Goal: Task Accomplishment & Management: Manage account settings

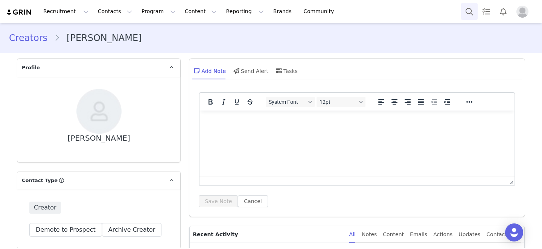
click at [474, 14] on button "Search" at bounding box center [469, 11] width 17 height 17
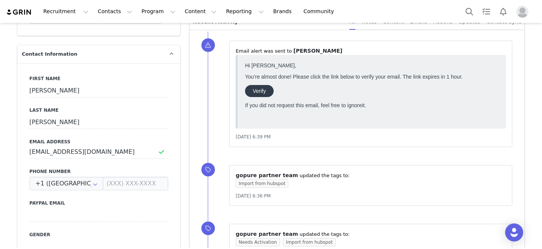
scroll to position [201, 0]
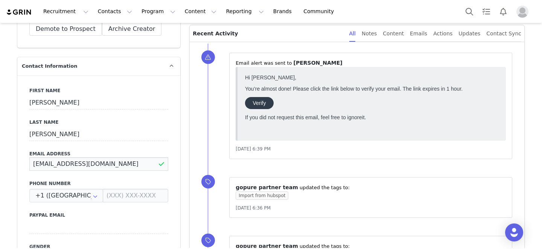
click at [137, 160] on input "rosabelscleaningservice@gmail.com" at bounding box center [98, 164] width 139 height 14
click at [133, 163] on input "rosabelscleaningservice@gmail.com" at bounding box center [98, 164] width 139 height 14
paste input "byisabelcarranza"
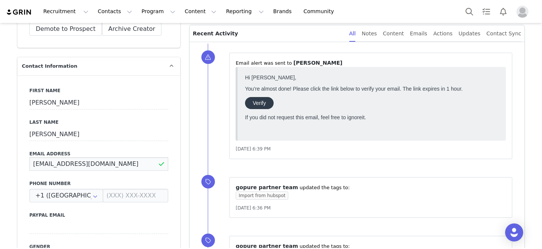
type input "[EMAIL_ADDRESS][DOMAIN_NAME]"
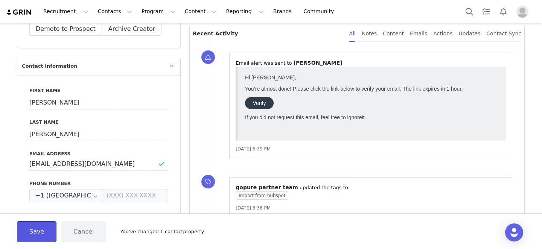
click at [30, 234] on button "Save" at bounding box center [37, 231] width 40 height 21
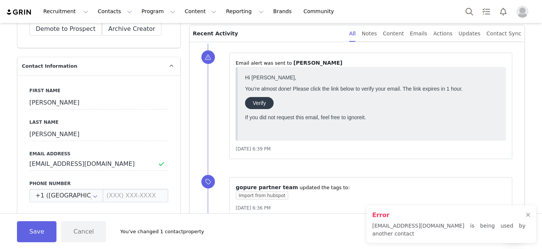
click at [428, 220] on h2 "Error" at bounding box center [448, 215] width 153 height 9
click at [474, 6] on button "Search" at bounding box center [469, 11] width 17 height 17
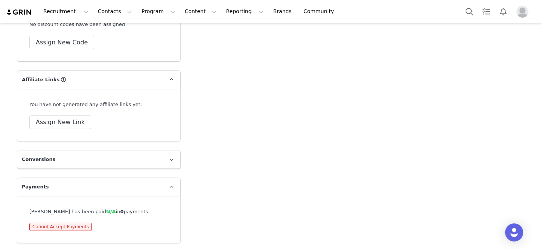
scroll to position [1841, 0]
click at [65, 120] on button "Assign New Link" at bounding box center [60, 122] width 62 height 14
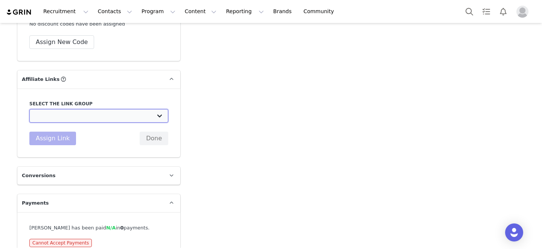
click at [70, 119] on select "Gifting Program Affiliate Links: https://gopurebeauty.com/discount/[discount_co…" at bounding box center [98, 116] width 139 height 14
select select "26341"
click at [29, 109] on select "Gifting Program Affiliate Links: https://gopurebeauty.com/discount/[discount_co…" at bounding box center [98, 116] width 139 height 14
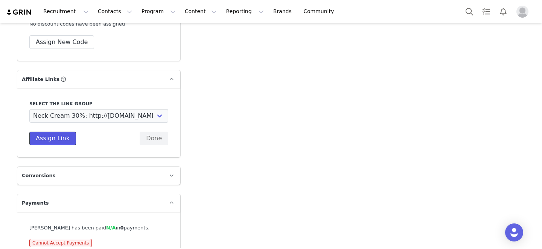
click at [61, 140] on button "Assign Link" at bounding box center [52, 139] width 47 height 14
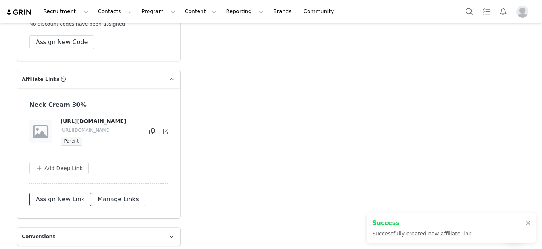
click at [66, 206] on button "Assign New Link" at bounding box center [60, 200] width 62 height 14
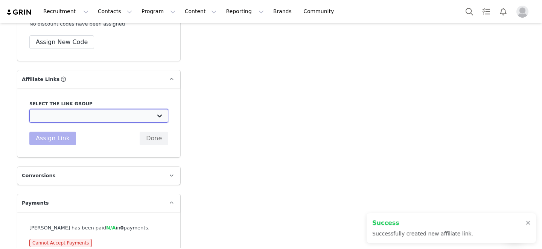
click at [78, 116] on select "Gifting Program Affiliate Links: https://gopurebeauty.com/discount/[discount_co…" at bounding box center [98, 116] width 139 height 14
select select "27231"
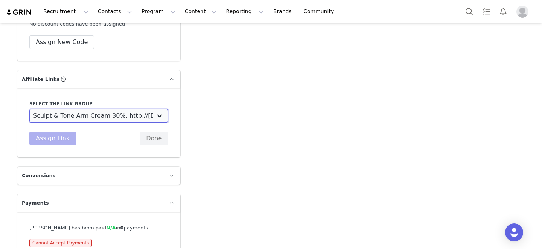
click at [29, 109] on select "Gifting Program Affiliate Links: https://gopurebeauty.com/discount/[discount_co…" at bounding box center [98, 116] width 139 height 14
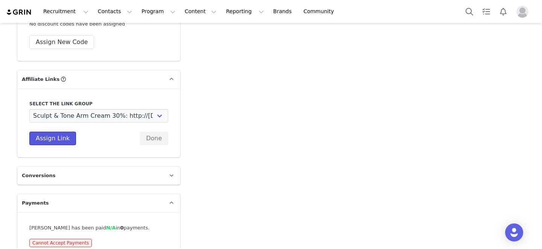
click at [53, 141] on button "Assign Link" at bounding box center [52, 139] width 47 height 14
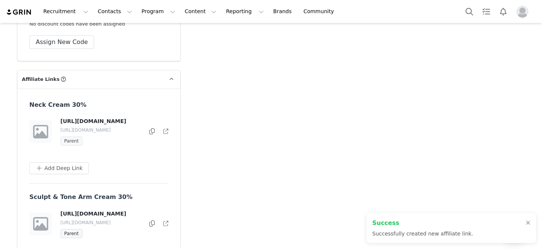
scroll to position [2042, 0]
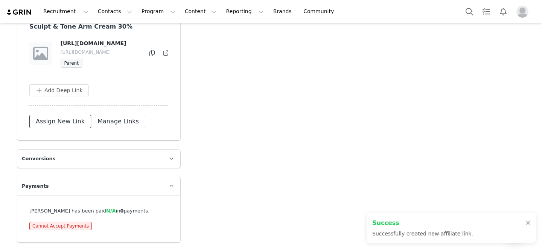
click at [62, 117] on button "Assign New Link" at bounding box center [60, 122] width 62 height 14
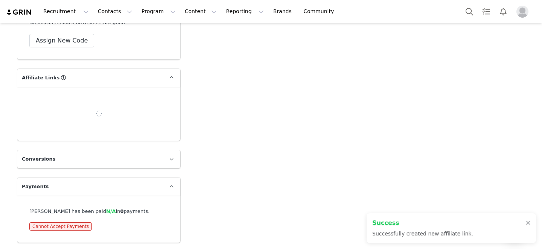
scroll to position [1856, 0]
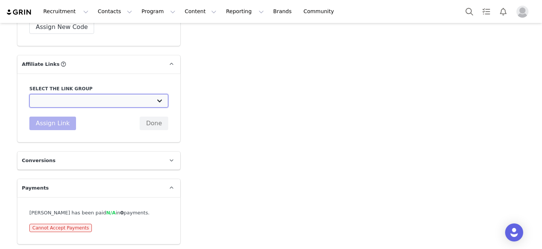
click at [70, 98] on select "Gifting Program Affiliate Links: https://gopurebeauty.com/discount/[discount_co…" at bounding box center [98, 101] width 139 height 14
select select "26375"
click at [29, 94] on select "Gifting Program Affiliate Links: https://gopurebeauty.com/discount/[discount_co…" at bounding box center [98, 101] width 139 height 14
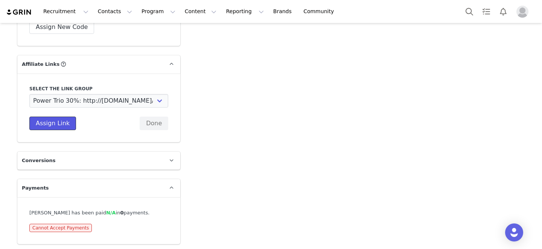
click at [61, 123] on button "Assign Link" at bounding box center [52, 124] width 47 height 14
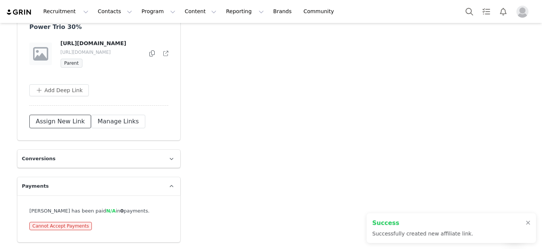
click at [57, 116] on button "Assign New Link" at bounding box center [60, 122] width 62 height 14
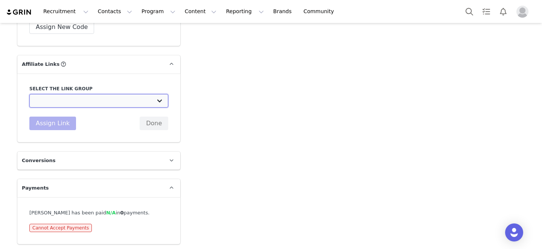
click at [63, 105] on select "Gifting Program Affiliate Links: https://gopurebeauty.com/discount/[discount_co…" at bounding box center [98, 101] width 139 height 14
select select "27525"
click at [29, 94] on select "Gifting Program Affiliate Links: https://gopurebeauty.com/discount/[discount_co…" at bounding box center [98, 101] width 139 height 14
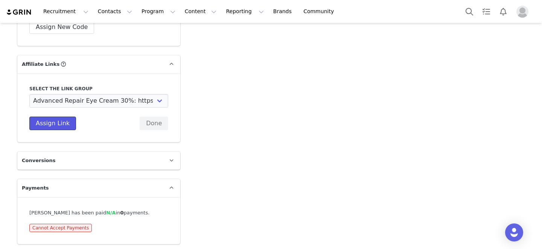
click at [61, 127] on button "Assign Link" at bounding box center [52, 124] width 47 height 14
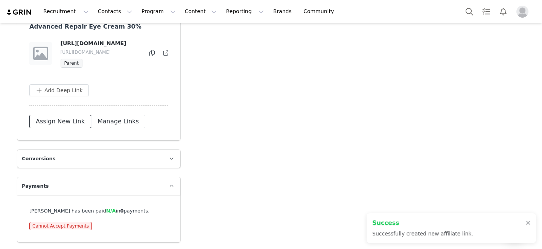
click at [64, 128] on button "Assign New Link" at bounding box center [60, 122] width 62 height 14
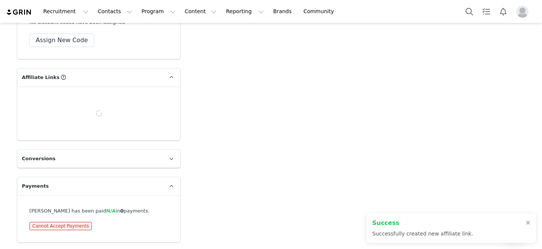
scroll to position [1829, 0]
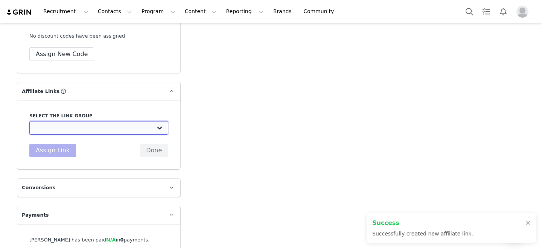
click at [67, 124] on select "Gifting Program Affiliate Links: https://gopurebeauty.com/discount/[discount_co…" at bounding box center [98, 128] width 139 height 14
select select "32148"
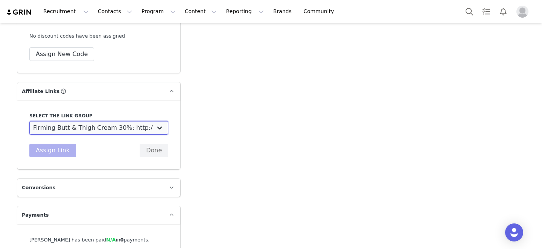
click at [29, 121] on select "Gifting Program Affiliate Links: https://gopurebeauty.com/discount/[discount_co…" at bounding box center [98, 128] width 139 height 14
click at [61, 154] on button "Assign Link" at bounding box center [52, 151] width 47 height 14
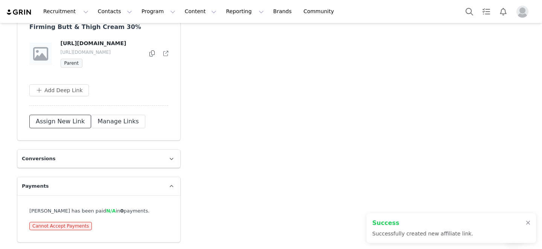
click at [64, 127] on button "Assign New Link" at bounding box center [60, 122] width 62 height 14
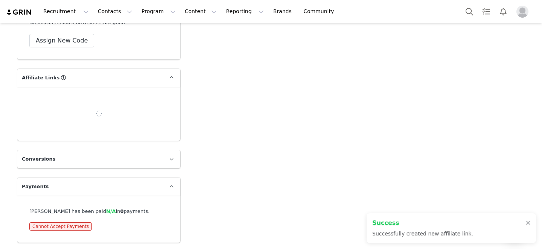
scroll to position [1856, 0]
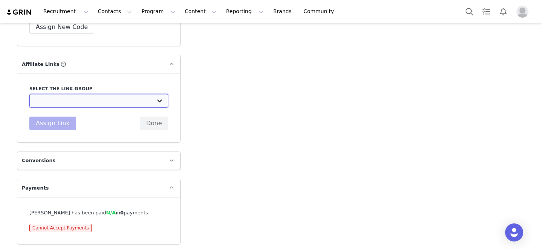
click at [70, 97] on select "Gifting Program Affiliate Links: https://gopurebeauty.com/discount/[discount_co…" at bounding box center [98, 101] width 139 height 14
select select "32895"
click at [29, 94] on select "Gifting Program Affiliate Links: https://gopurebeauty.com/discount/[discount_co…" at bounding box center [98, 101] width 139 height 14
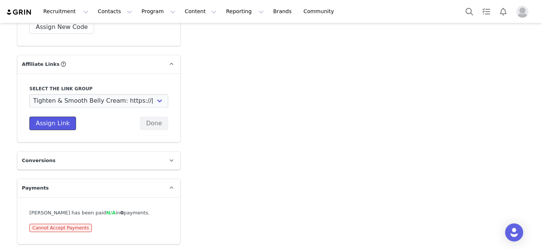
click at [68, 128] on button "Assign Link" at bounding box center [52, 124] width 47 height 14
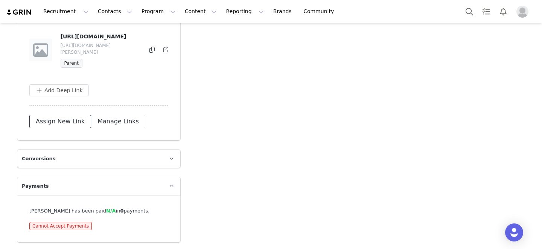
click at [68, 128] on button "Assign New Link" at bounding box center [60, 122] width 62 height 14
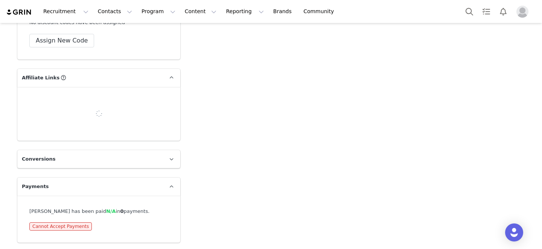
scroll to position [1850, 0]
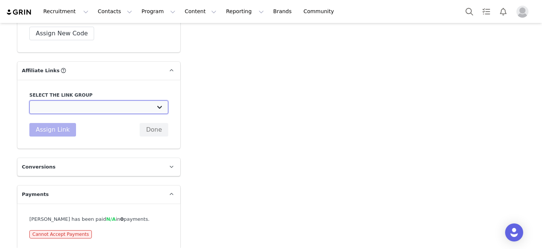
click at [69, 105] on select "Gifting Program Affiliate Links: https://gopurebeauty.com/discount/[discount_co…" at bounding box center [98, 108] width 139 height 14
select select "27732"
click at [29, 101] on select "Gifting Program Affiliate Links: https://gopurebeauty.com/discount/[discount_co…" at bounding box center [98, 108] width 139 height 14
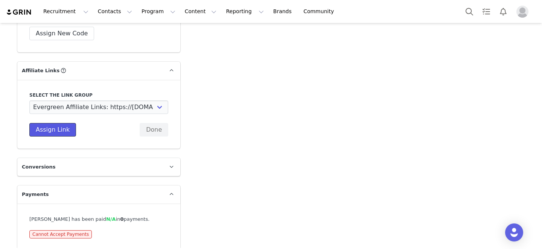
click at [61, 134] on button "Assign Link" at bounding box center [52, 130] width 47 height 14
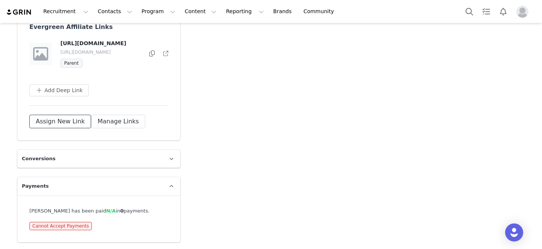
click at [56, 128] on button "Assign New Link" at bounding box center [60, 122] width 62 height 14
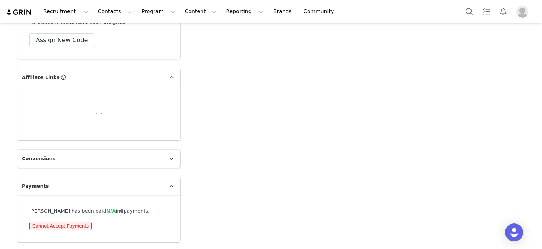
scroll to position [1807, 0]
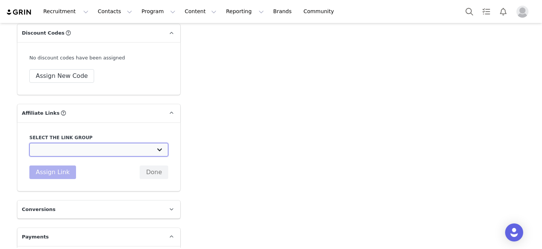
click at [62, 152] on select "Gifting Program Affiliate Links: https://gopurebeauty.com/discount/[discount_co…" at bounding box center [98, 150] width 139 height 14
select select "26376"
click at [29, 143] on select "Gifting Program Affiliate Links: https://gopurebeauty.com/discount/[discount_co…" at bounding box center [98, 150] width 139 height 14
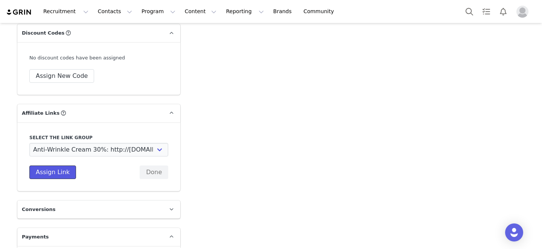
click at [54, 174] on button "Assign Link" at bounding box center [52, 173] width 47 height 14
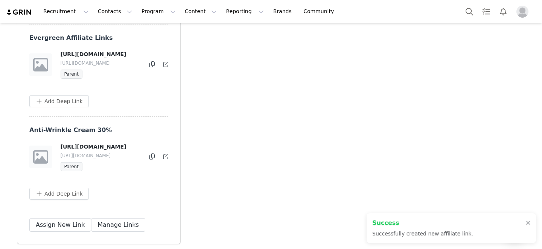
scroll to position [2649, 0]
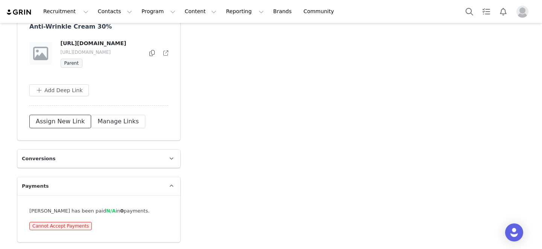
click at [59, 128] on button "Assign New Link" at bounding box center [60, 122] width 62 height 14
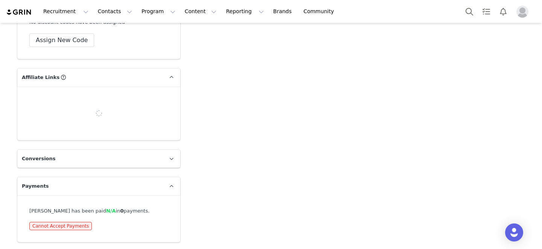
scroll to position [1800, 0]
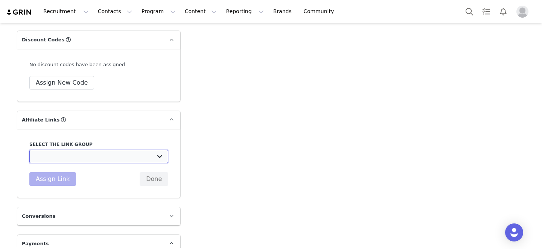
click at [69, 155] on select "Gifting Program Affiliate Links: https://gopurebeauty.com/discount/[discount_co…" at bounding box center [98, 157] width 139 height 14
select select "26379"
click at [29, 150] on select "Gifting Program Affiliate Links: https://gopurebeauty.com/discount/[discount_co…" at bounding box center [98, 157] width 139 height 14
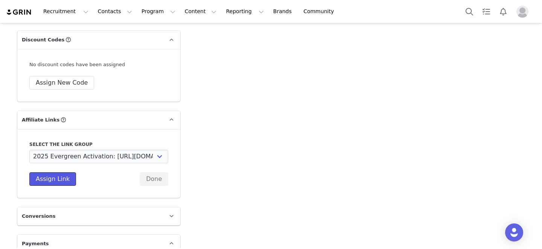
click at [51, 177] on button "Assign Link" at bounding box center [52, 179] width 47 height 14
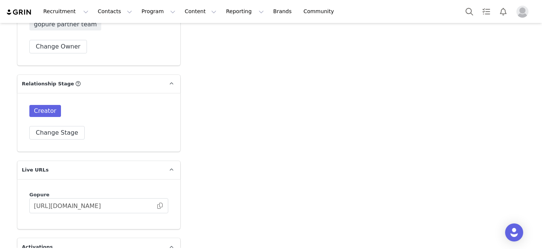
scroll to position [1378, 0]
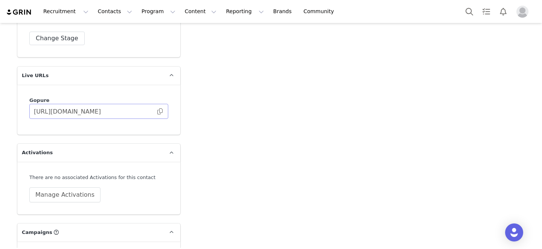
click at [161, 111] on span at bounding box center [160, 111] width 8 height 0
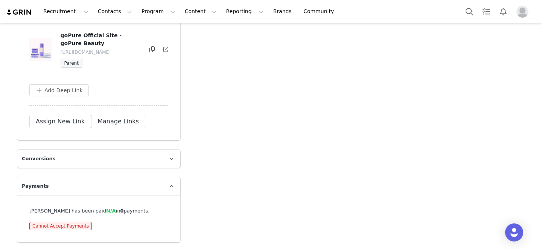
scroll to position [2775, 0]
click at [151, 52] on icon at bounding box center [151, 49] width 5 height 6
